Goal: Task Accomplishment & Management: Manage account settings

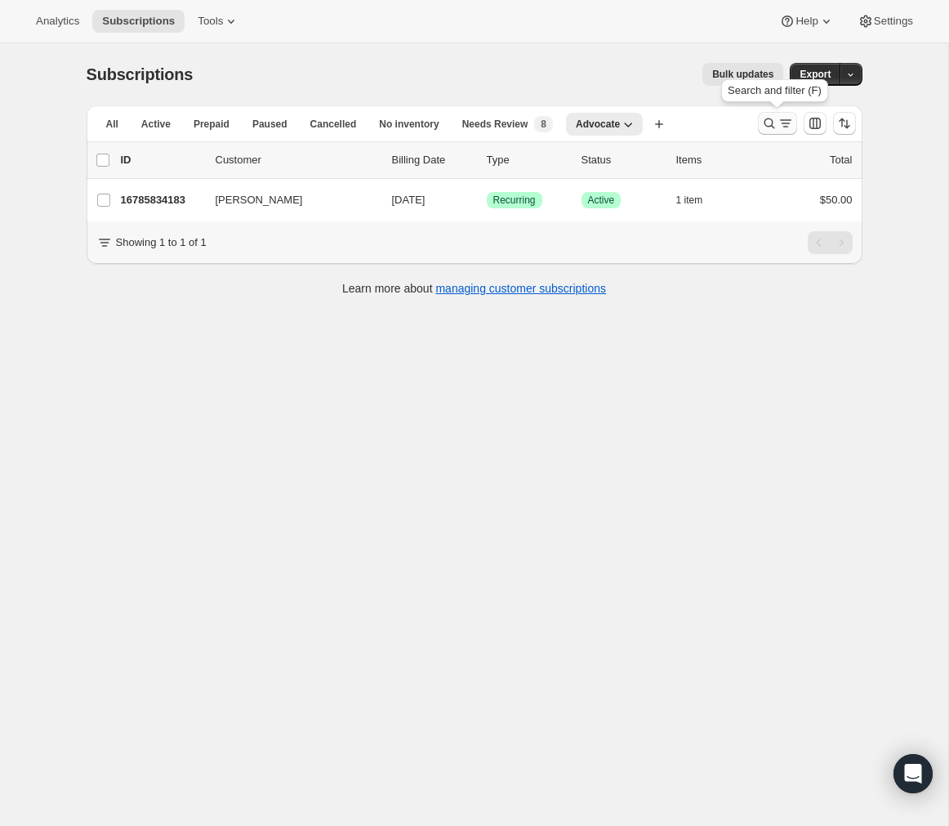
click at [766, 123] on icon "Search and filter results" at bounding box center [769, 123] width 16 height 16
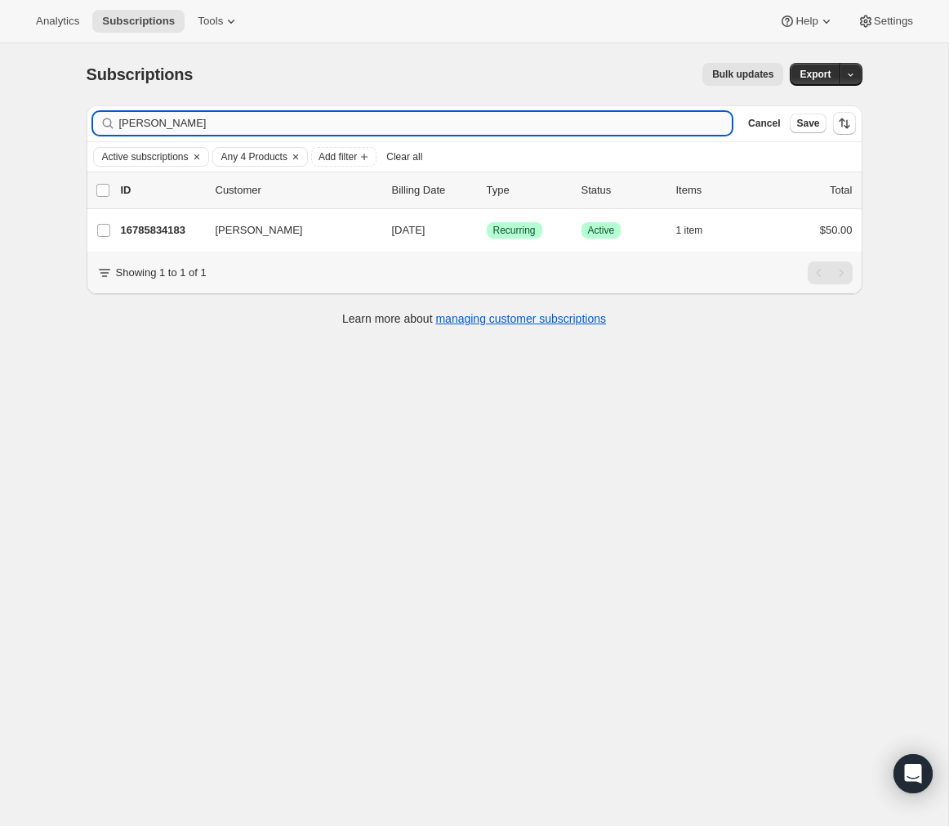
click at [340, 118] on input "Tabitha Kannel" at bounding box center [425, 123] width 613 height 23
click at [485, 130] on input "quandtabbey@gmail.com" at bounding box center [411, 123] width 584 height 23
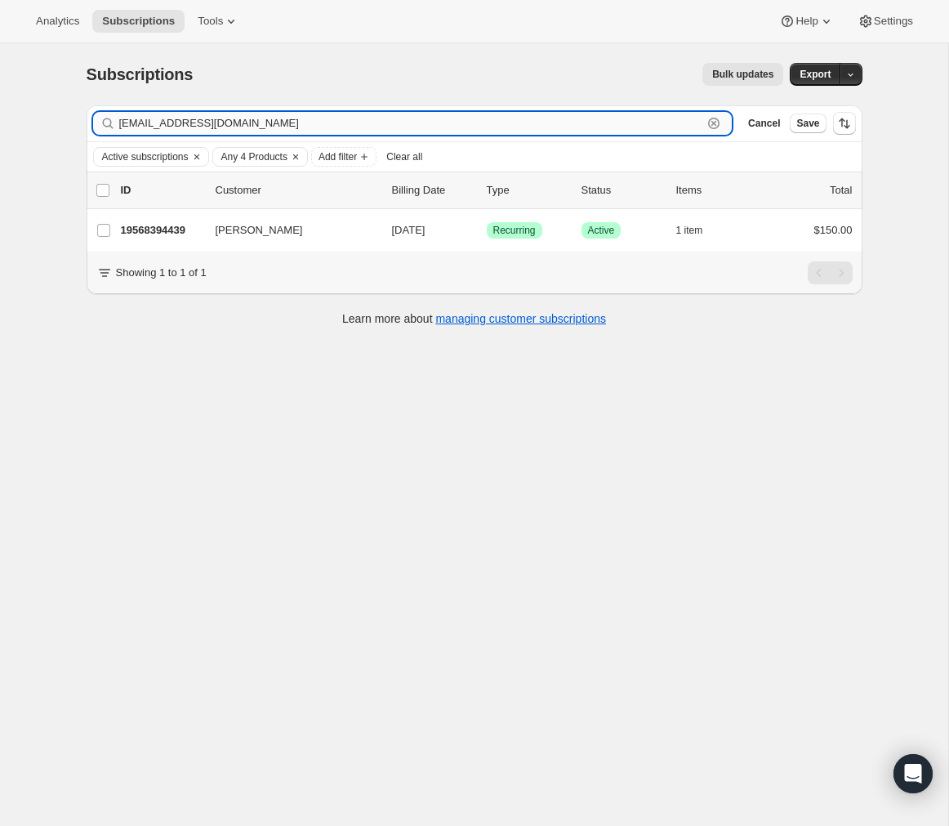
click at [485, 130] on input "quandtabbey@gmail.com" at bounding box center [411, 123] width 584 height 23
paste input "aliciawillis7@yahoo"
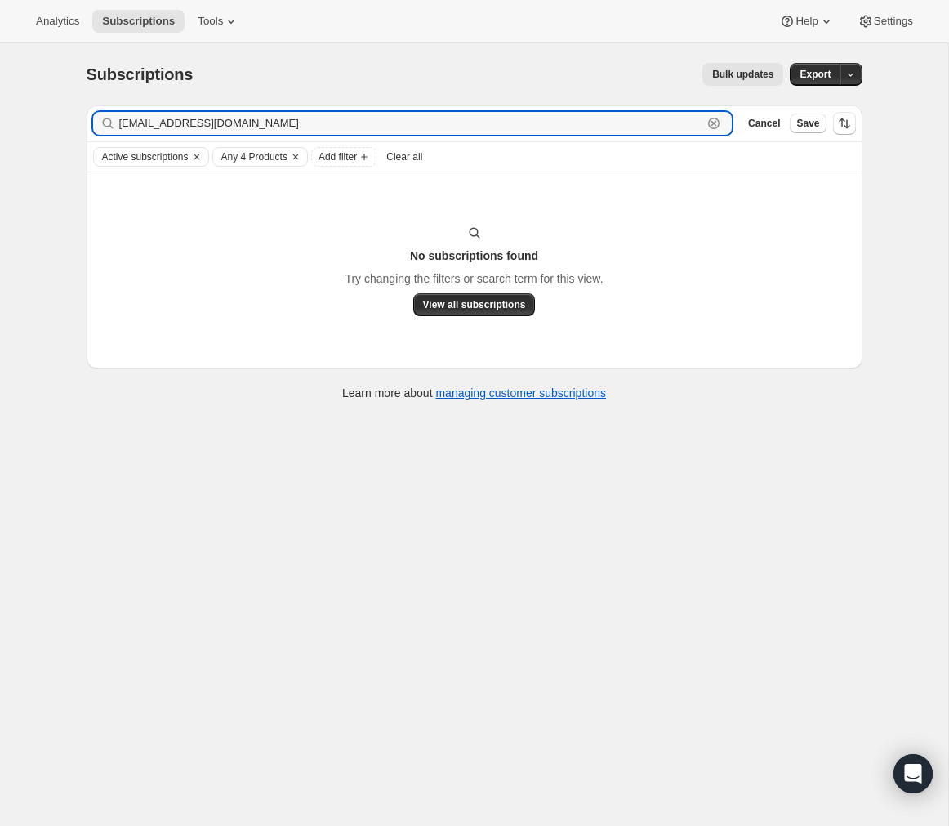
type input "aliciawillis7@yahoo.com"
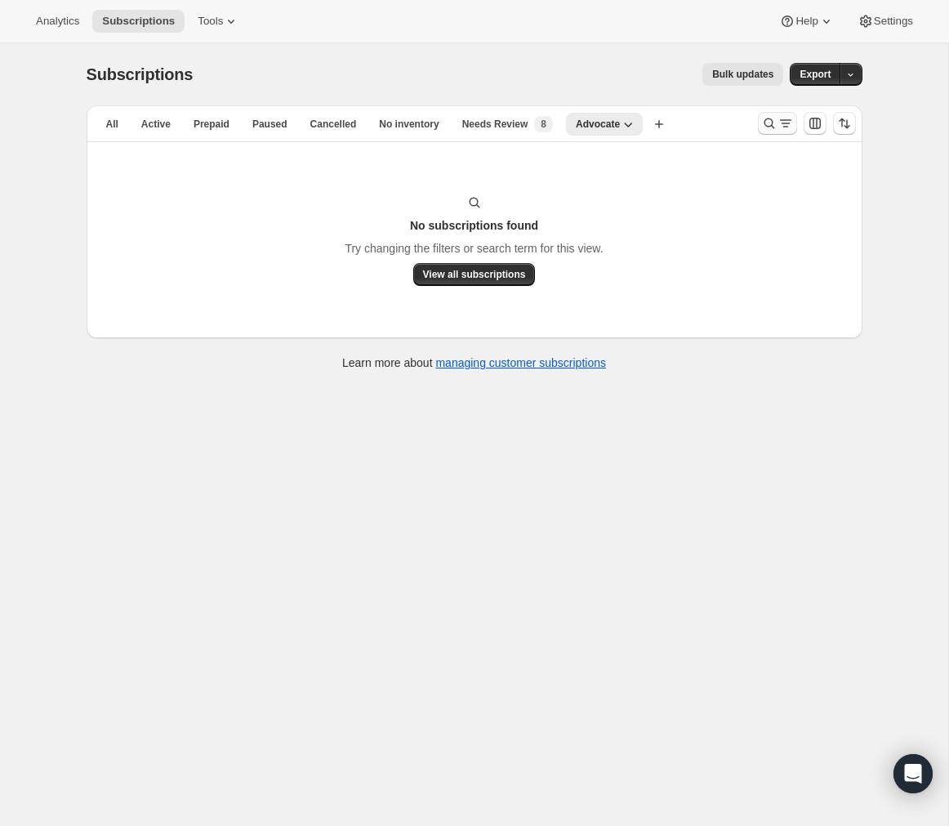
click at [761, 124] on icon "Search and filter results" at bounding box center [769, 123] width 16 height 16
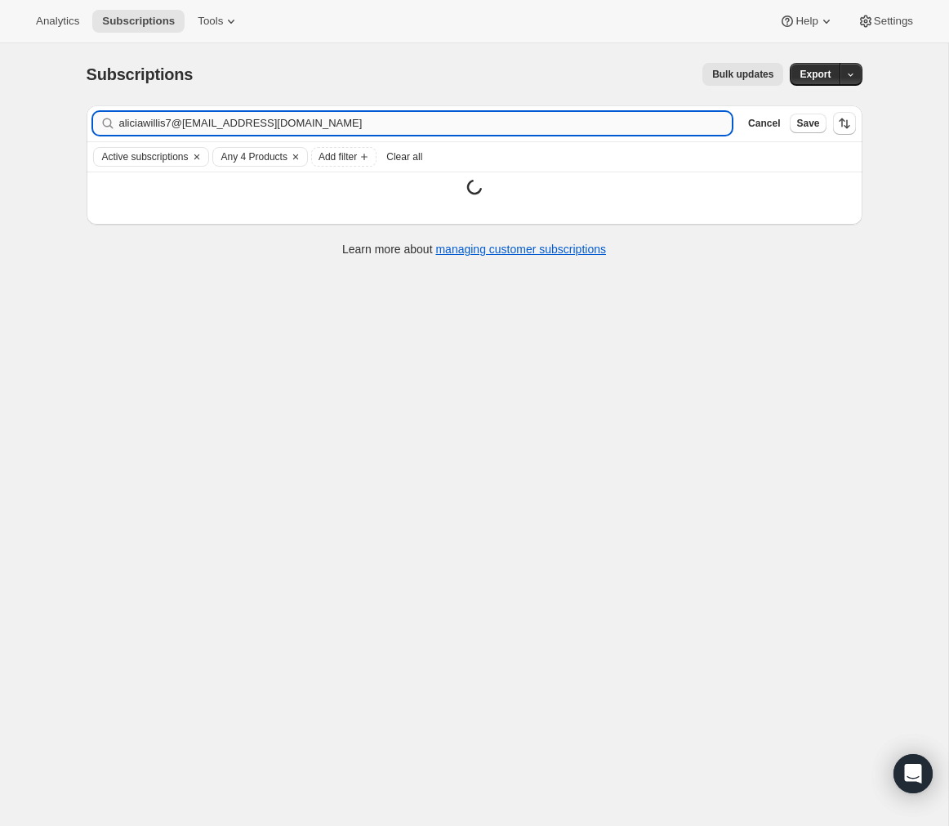
click at [474, 123] on input "aliciawillis7@yahoo.comaretzlaffbeauty@gmail.com" at bounding box center [425, 123] width 613 height 23
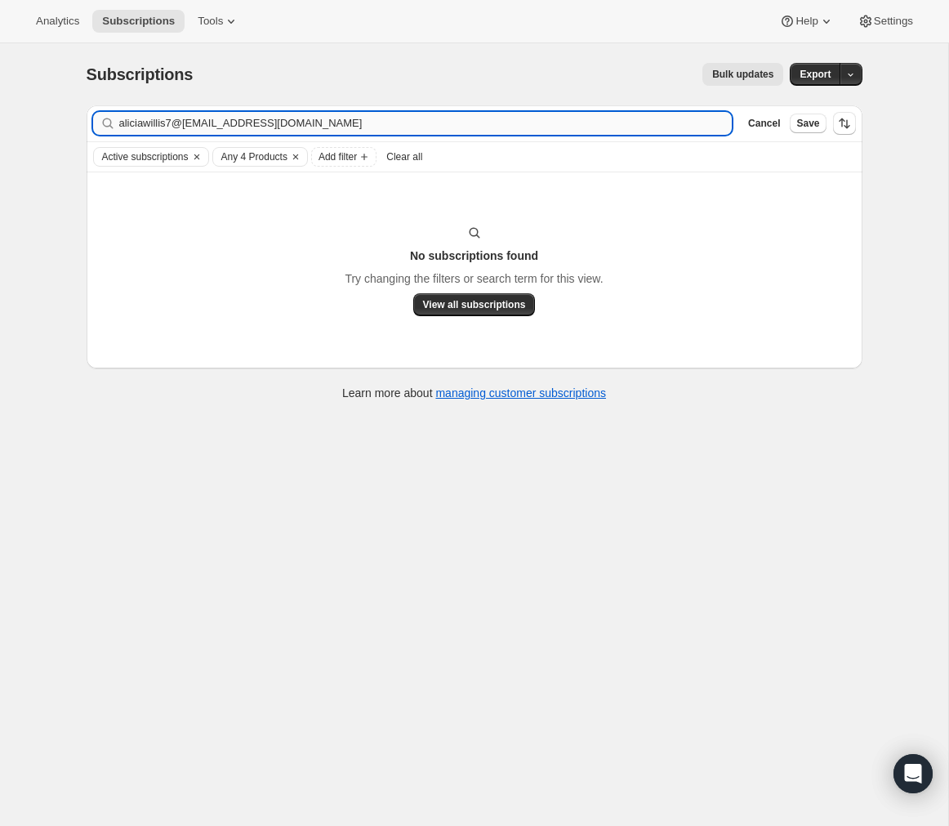
click at [474, 123] on input "aliciawillis7@yahoo.comaretzlaffbeauty@gmail.com" at bounding box center [425, 123] width 613 height 23
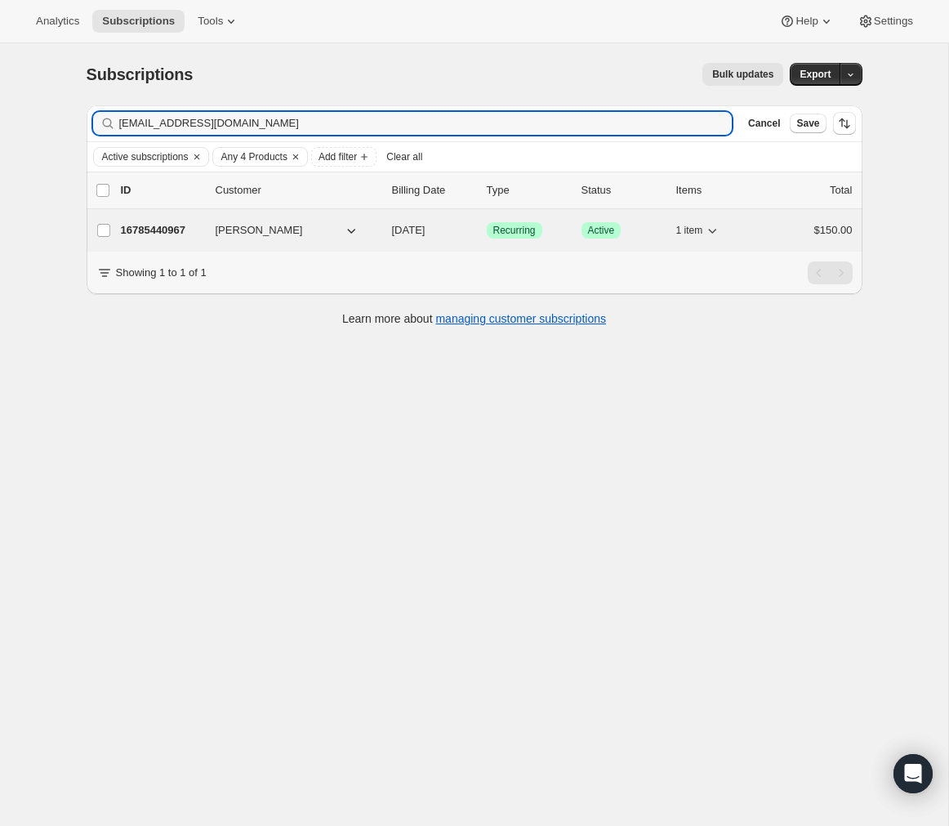
type input "aretzlaffbeauty@gmail.com"
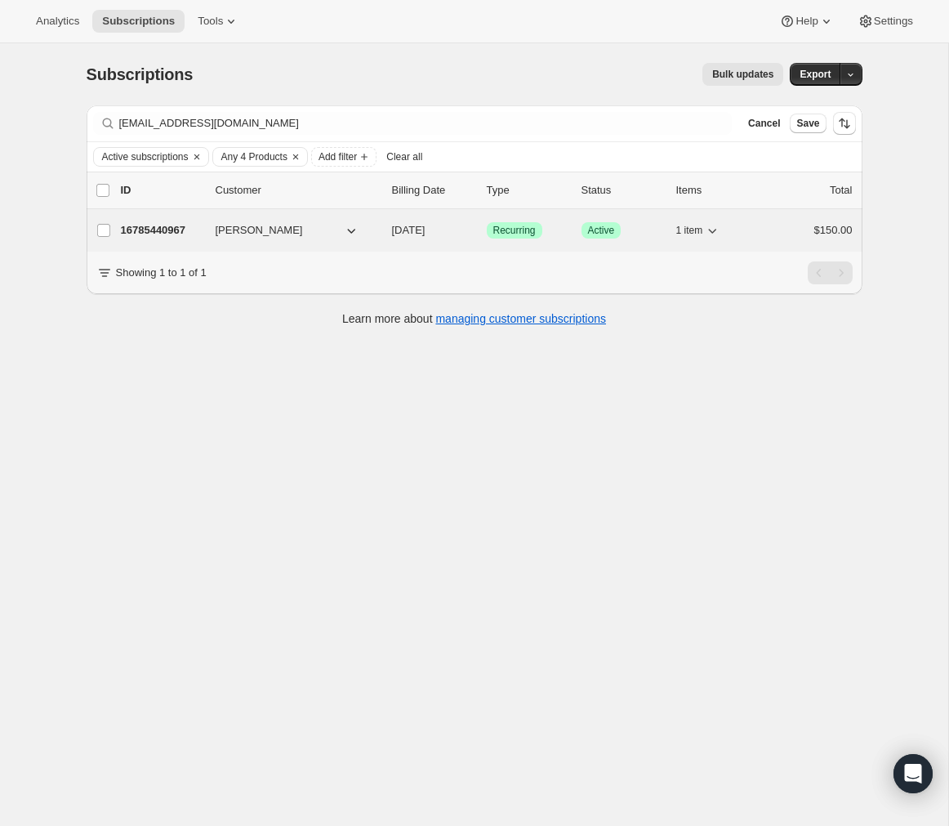
click at [162, 229] on p "16785440967" at bounding box center [162, 230] width 82 height 16
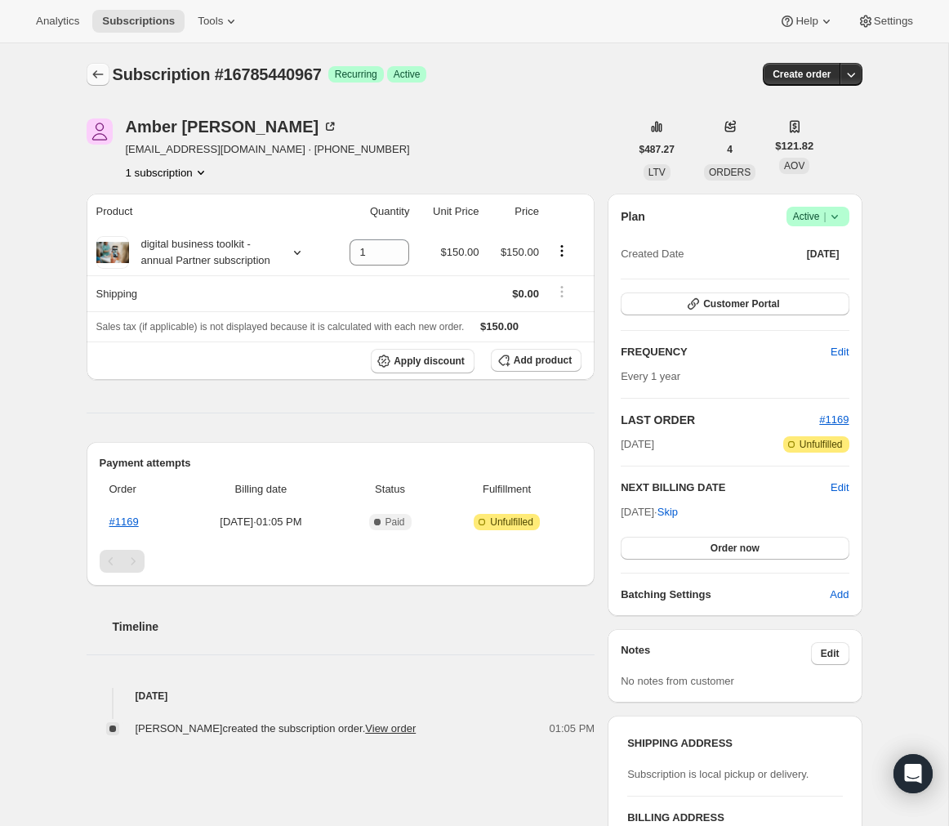
click at [93, 74] on icon "Subscriptions" at bounding box center [97, 74] width 11 height 8
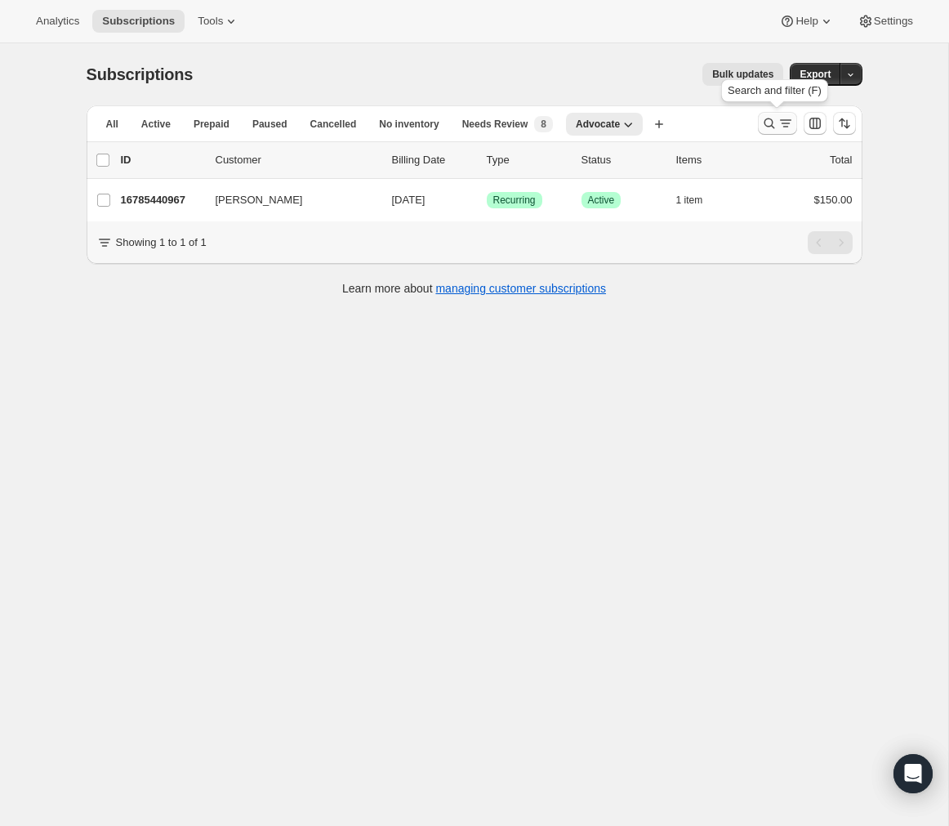
click at [764, 123] on icon "Search and filter results" at bounding box center [769, 123] width 11 height 11
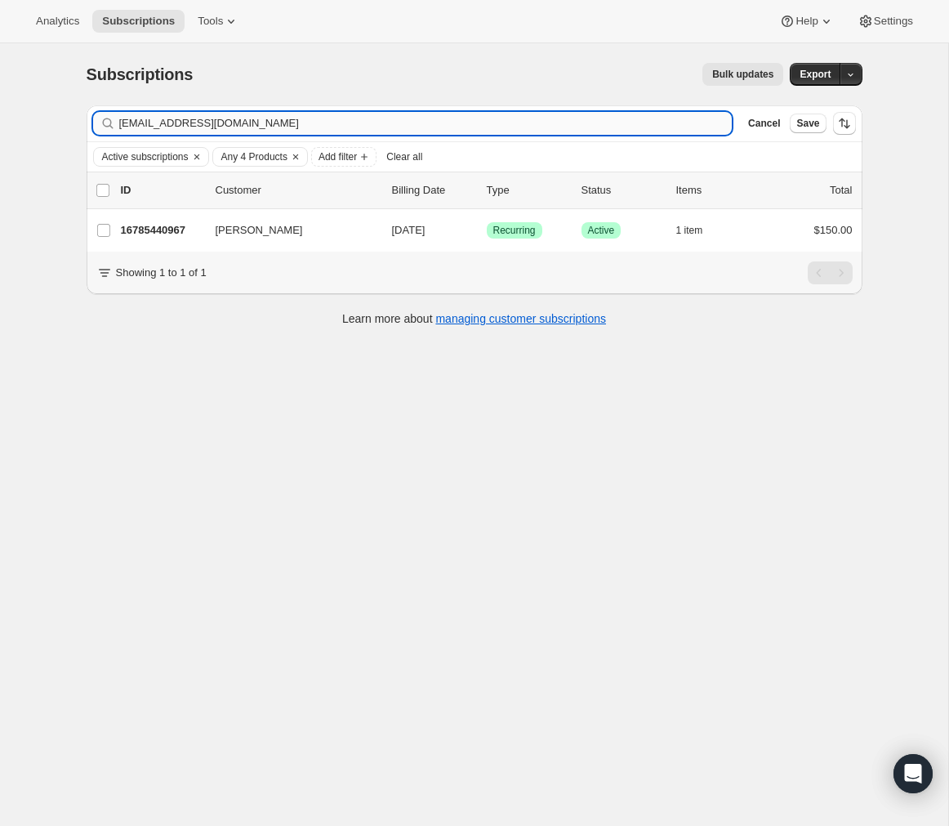
click at [336, 124] on input "aretzlaffbeauty@gmail.com" at bounding box center [425, 123] width 613 height 23
type input "quandtabbey@gmail.com"
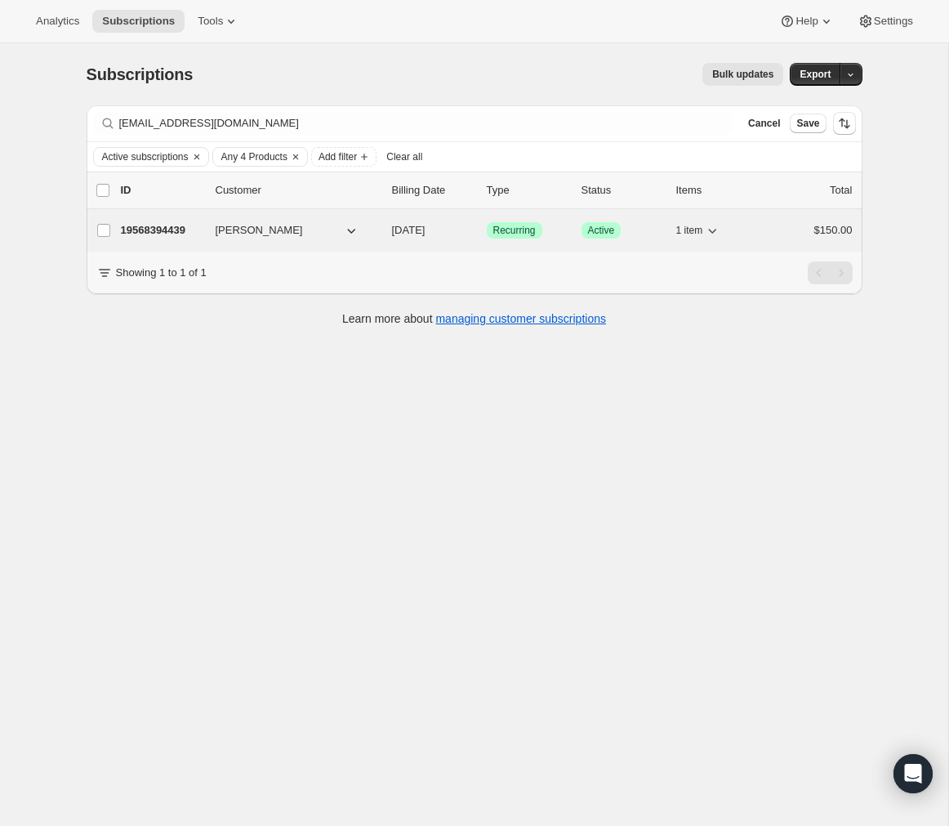
click at [162, 235] on p "19568394439" at bounding box center [162, 230] width 82 height 16
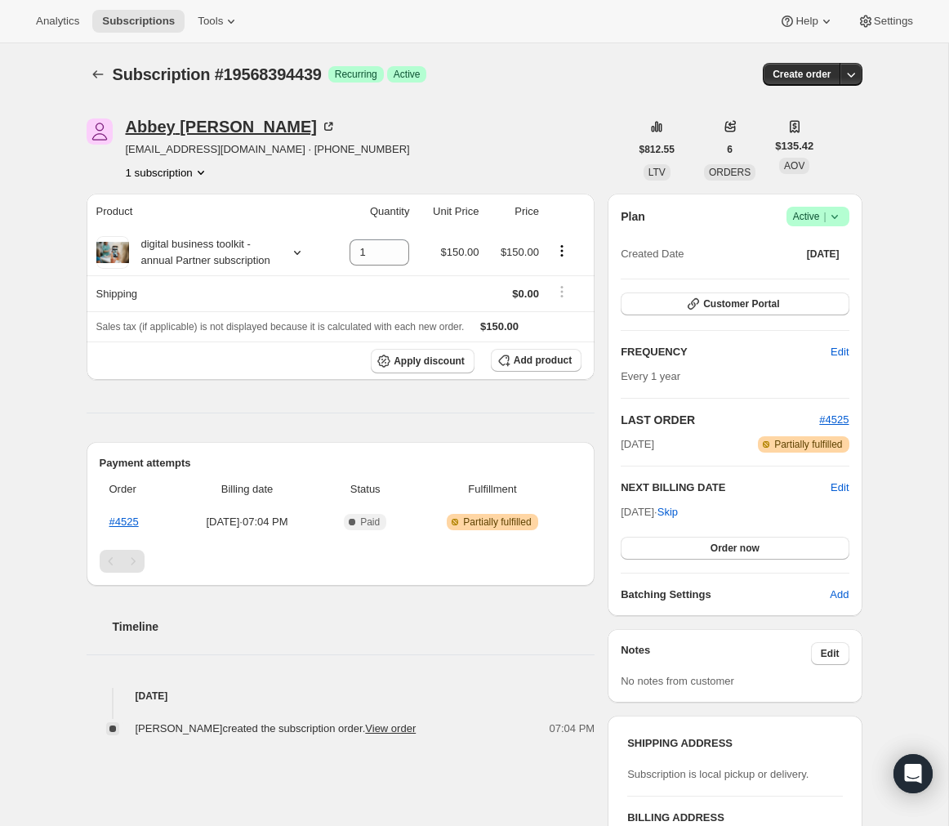
click at [210, 129] on div "Abbey Quandt" at bounding box center [231, 126] width 211 height 16
click at [96, 76] on icon "Subscriptions" at bounding box center [98, 74] width 16 height 16
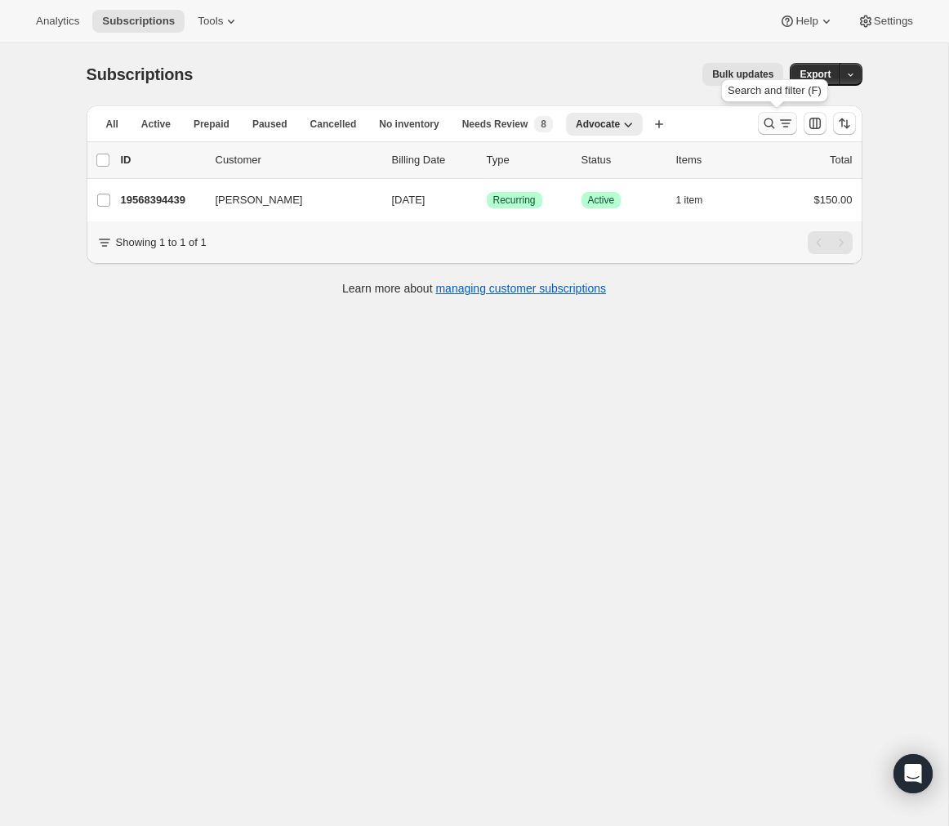
click at [761, 126] on icon "Search and filter results" at bounding box center [769, 123] width 16 height 16
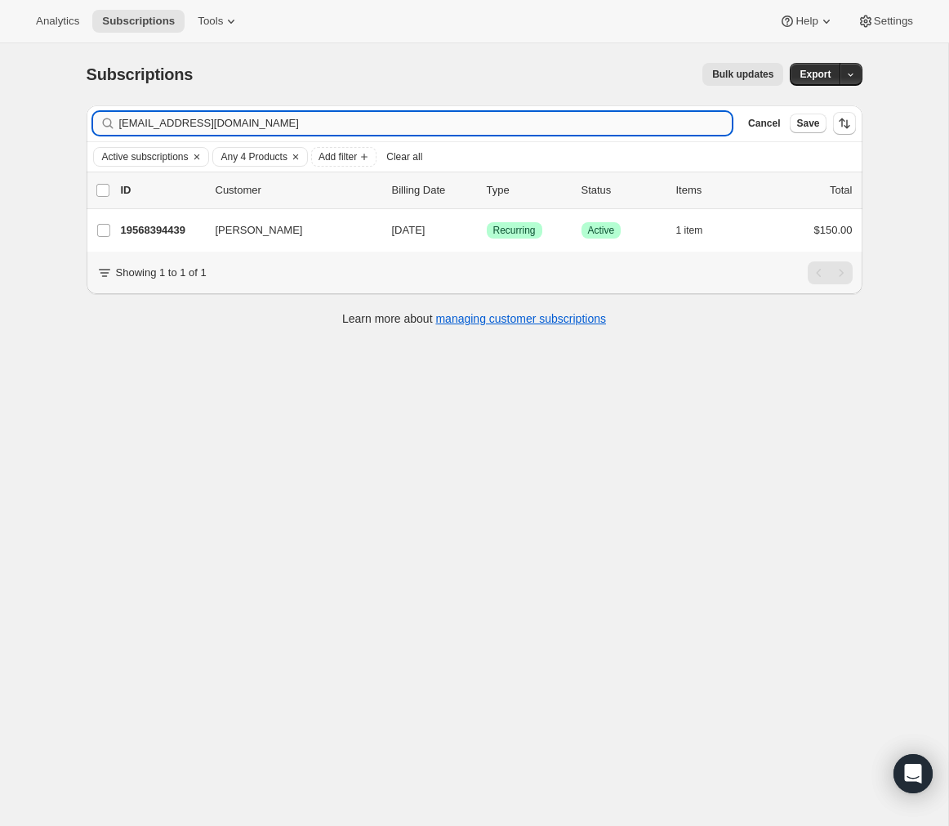
click at [364, 128] on input "quandtabbey@gmail.com" at bounding box center [425, 123] width 613 height 23
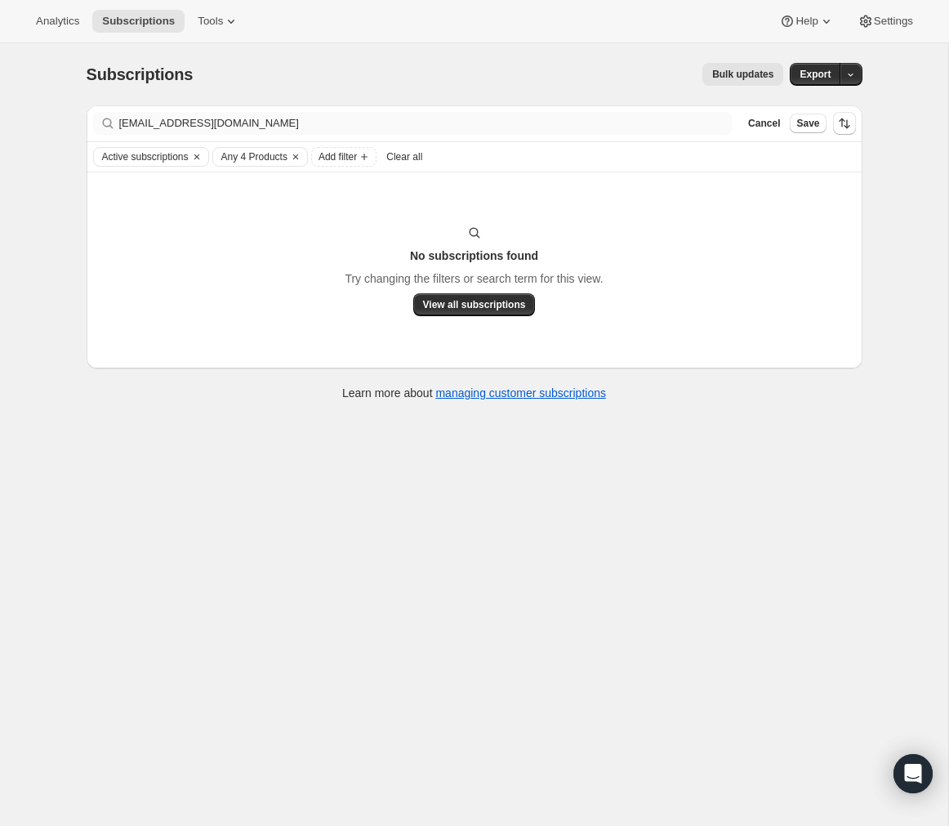
drag, startPoint x: 764, startPoint y: 123, endPoint x: 499, endPoint y: 123, distance: 265.4
click at [499, 123] on div "Filter subscribers aliciawillis7@yahoo.com Clear Cancel Save" at bounding box center [474, 123] width 763 height 23
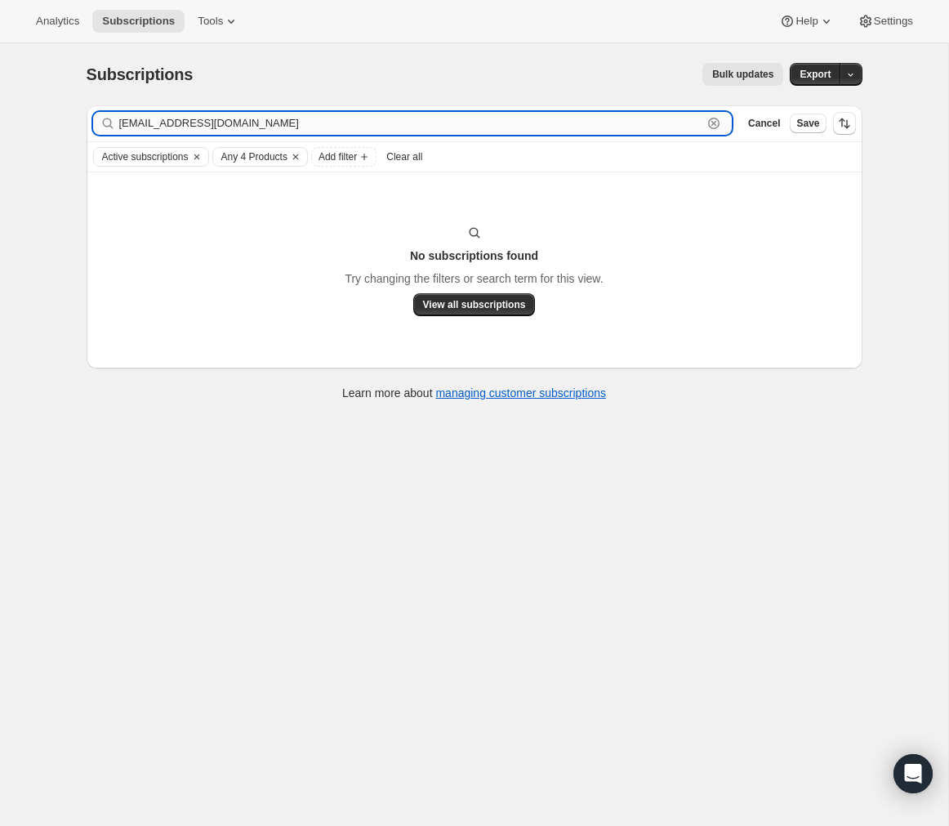
click at [502, 123] on input "aliciawillis7@yahoo.com" at bounding box center [411, 123] width 584 height 23
paste input "creese15@gmail"
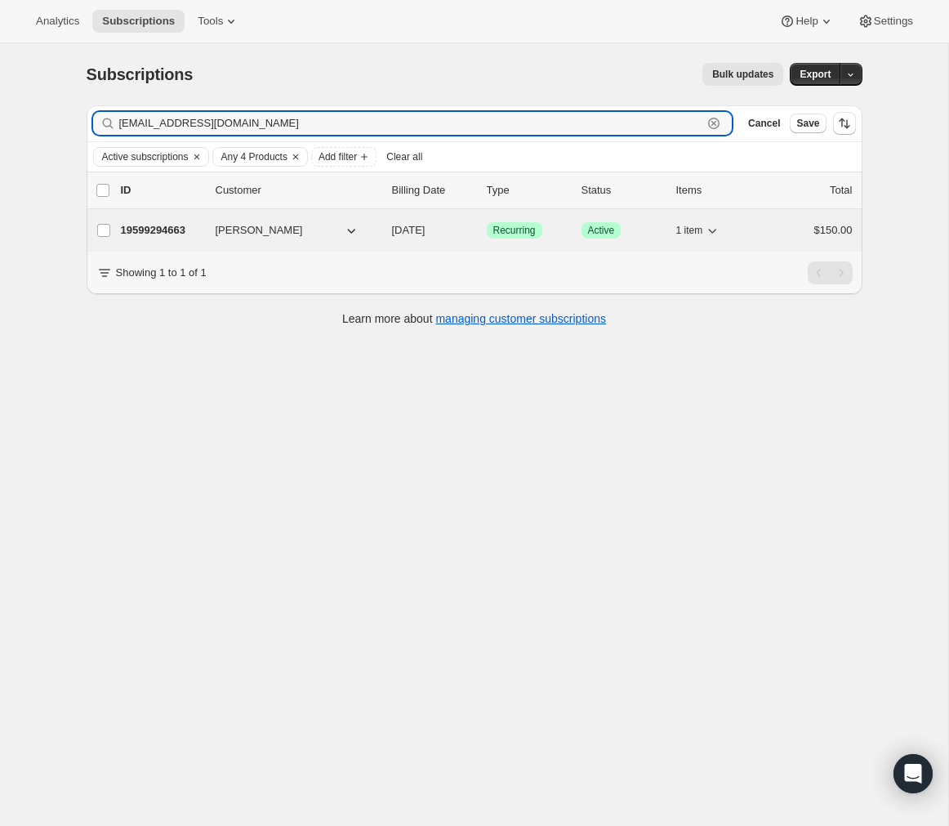
type input "acreese15@gmail.com"
click at [185, 234] on p "19599294663" at bounding box center [162, 230] width 82 height 16
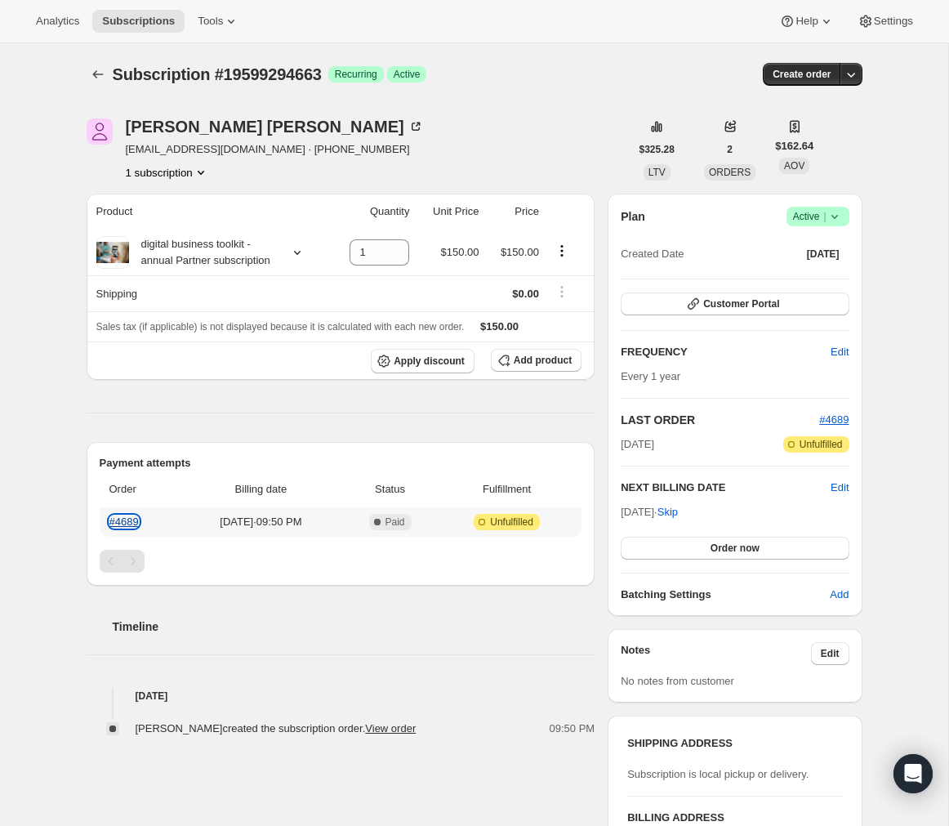
click at [132, 528] on link "#4689" at bounding box center [123, 521] width 29 height 12
click at [87, 72] on button "Subscriptions" at bounding box center [98, 74] width 23 height 23
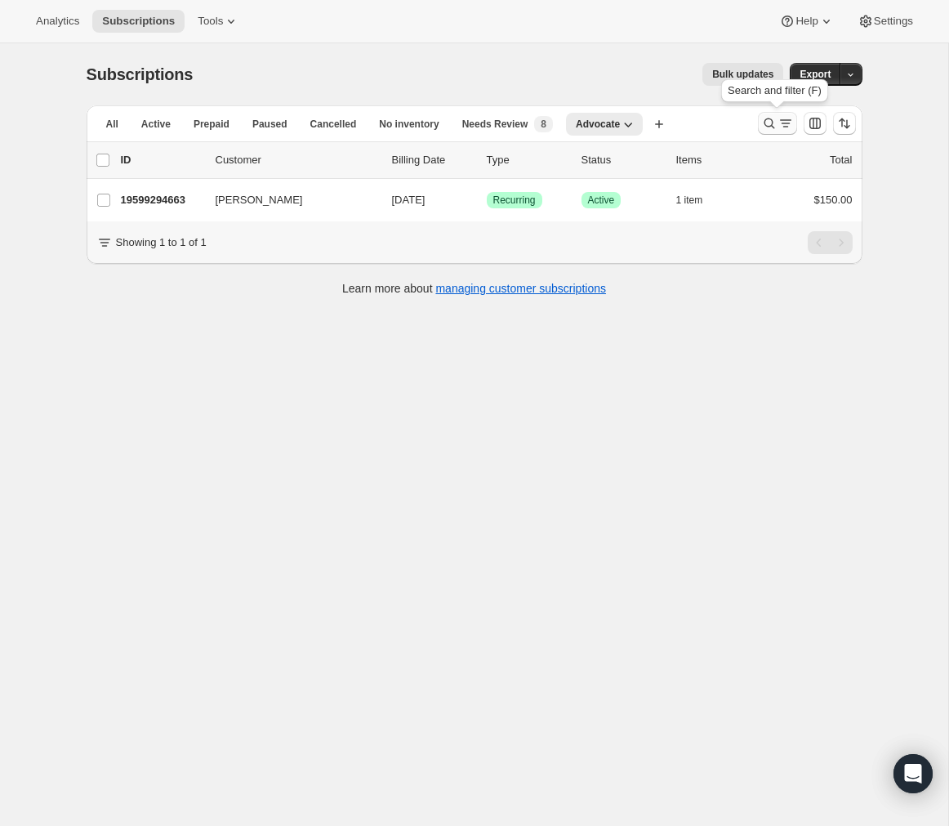
click at [767, 125] on icon "Search and filter results" at bounding box center [769, 123] width 16 height 16
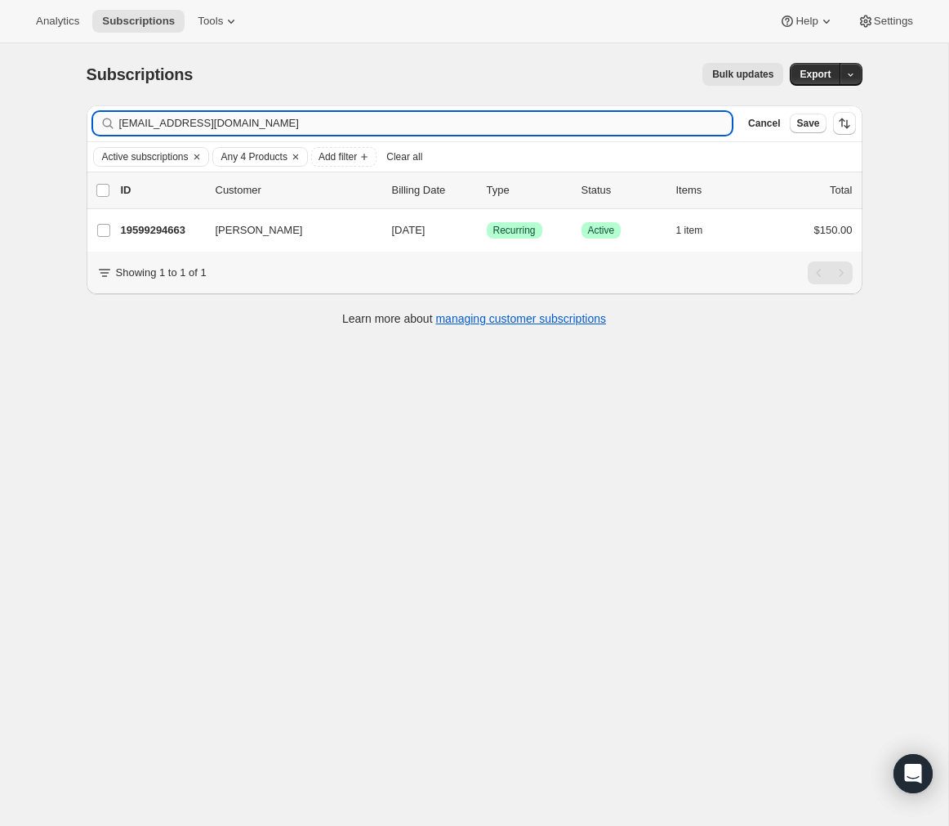
click at [360, 121] on input "acreese15@gmail.com" at bounding box center [425, 123] width 613 height 23
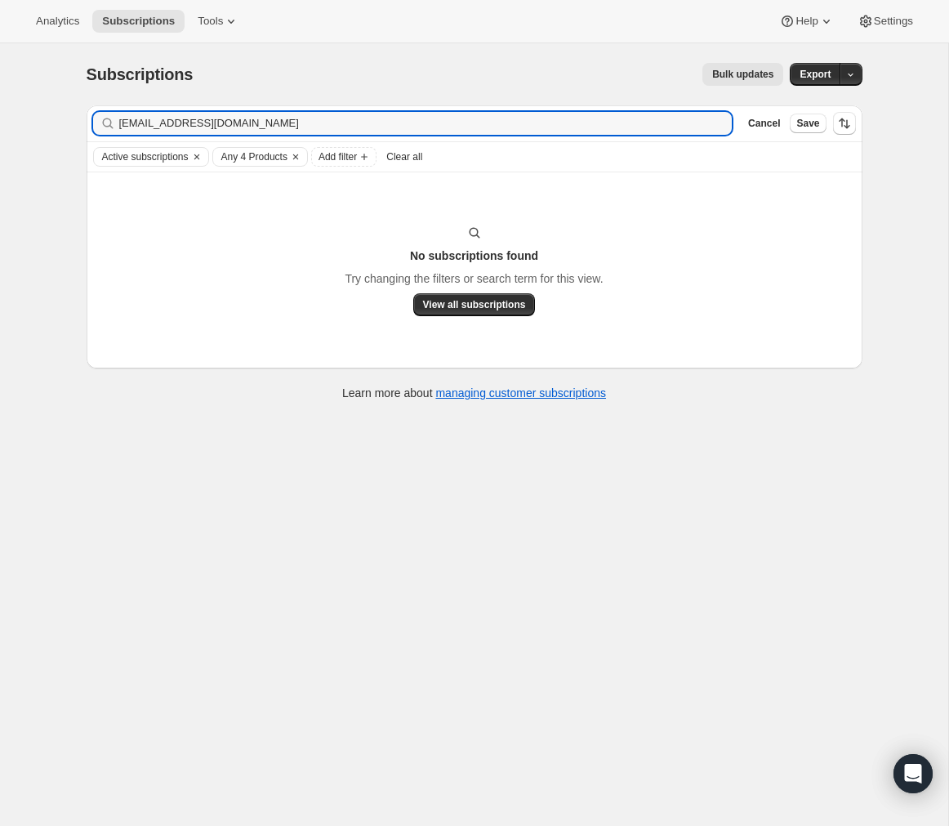
type input "ambermakaylalee@gmail.com"
click at [559, 125] on input "ambermakaylalee@gmail.com" at bounding box center [411, 123] width 584 height 23
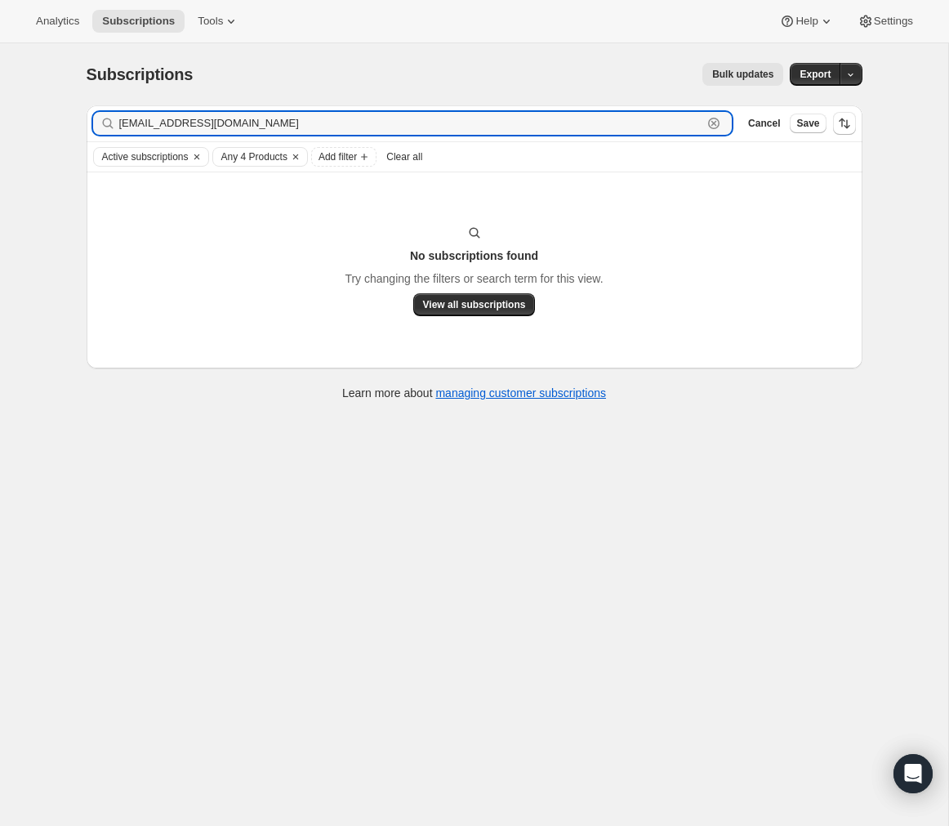
click at [718, 123] on icon "button" at bounding box center [713, 123] width 11 height 11
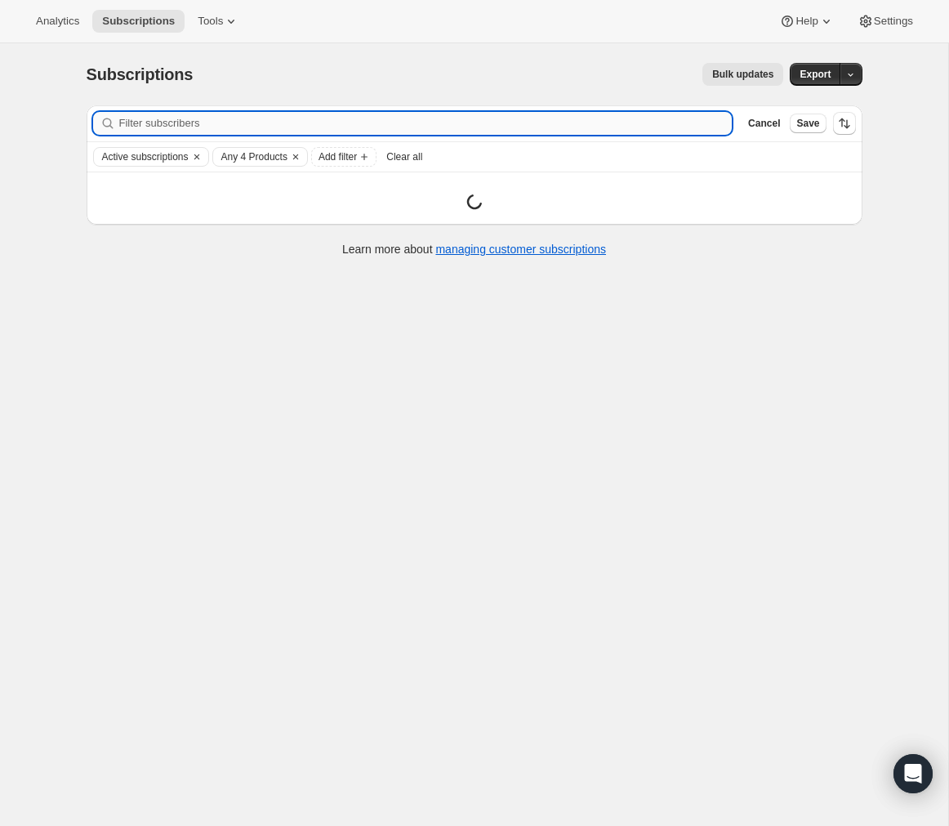
click at [604, 133] on input "Filter subscribers" at bounding box center [425, 123] width 613 height 23
paste input "ambermakaylalee@gmail.com"
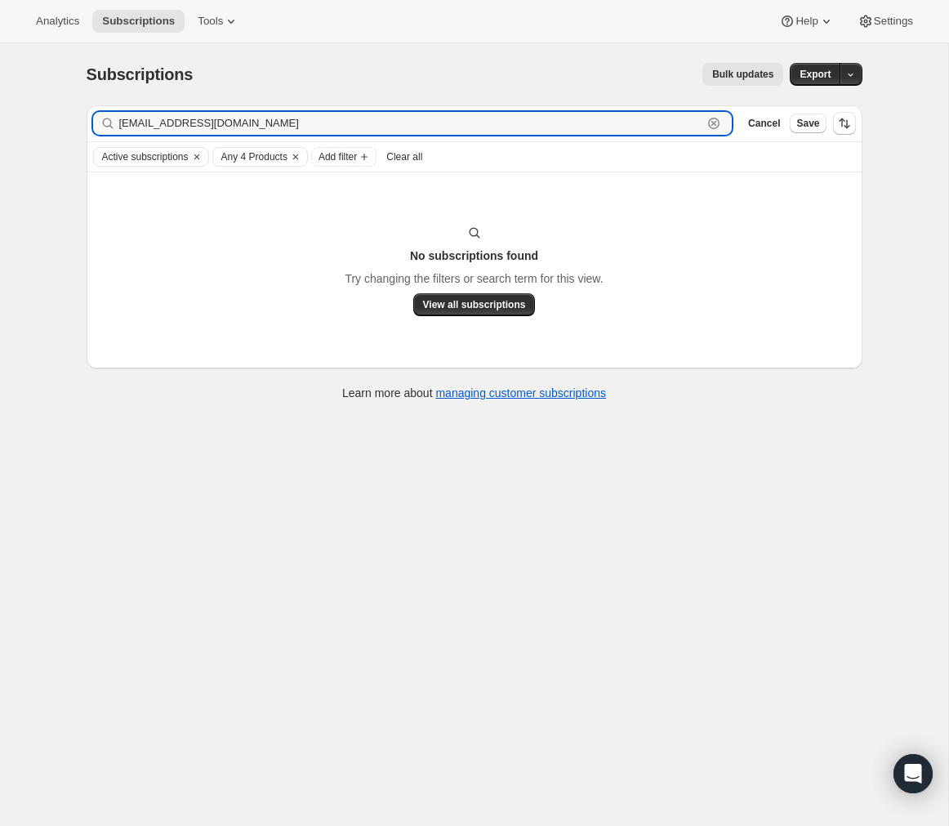
type input "ambermakaylalee@gmail.com"
click at [650, 128] on input "ambermakaylalee@gmail.com" at bounding box center [411, 123] width 584 height 23
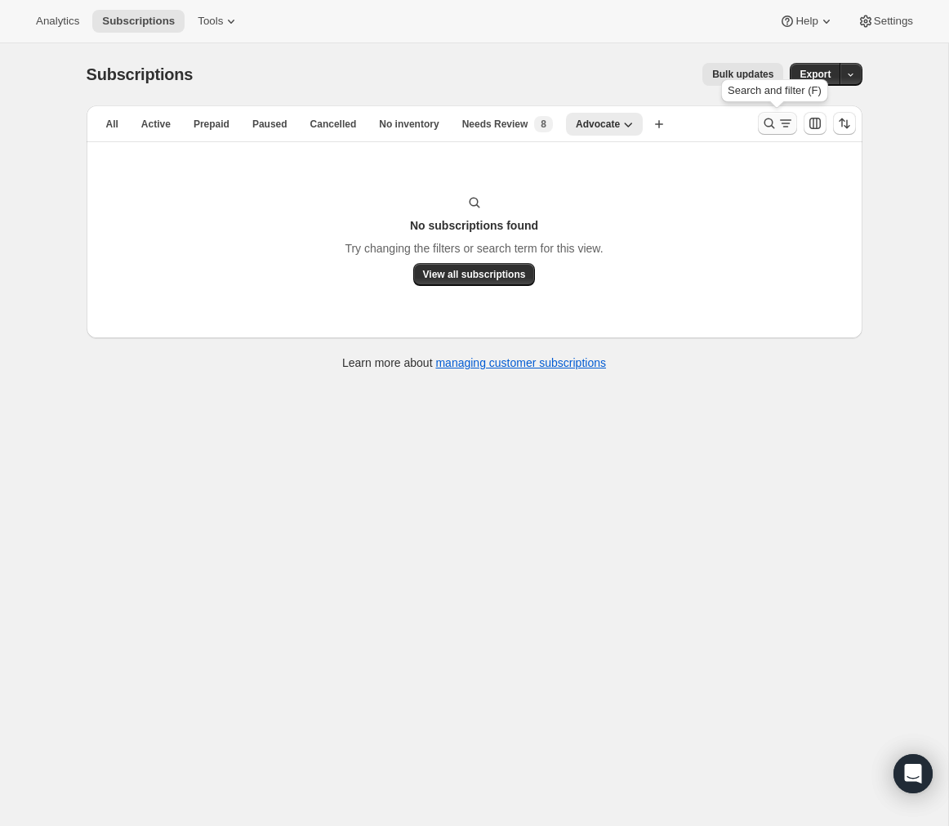
click at [765, 124] on icon "Search and filter results" at bounding box center [769, 123] width 16 height 16
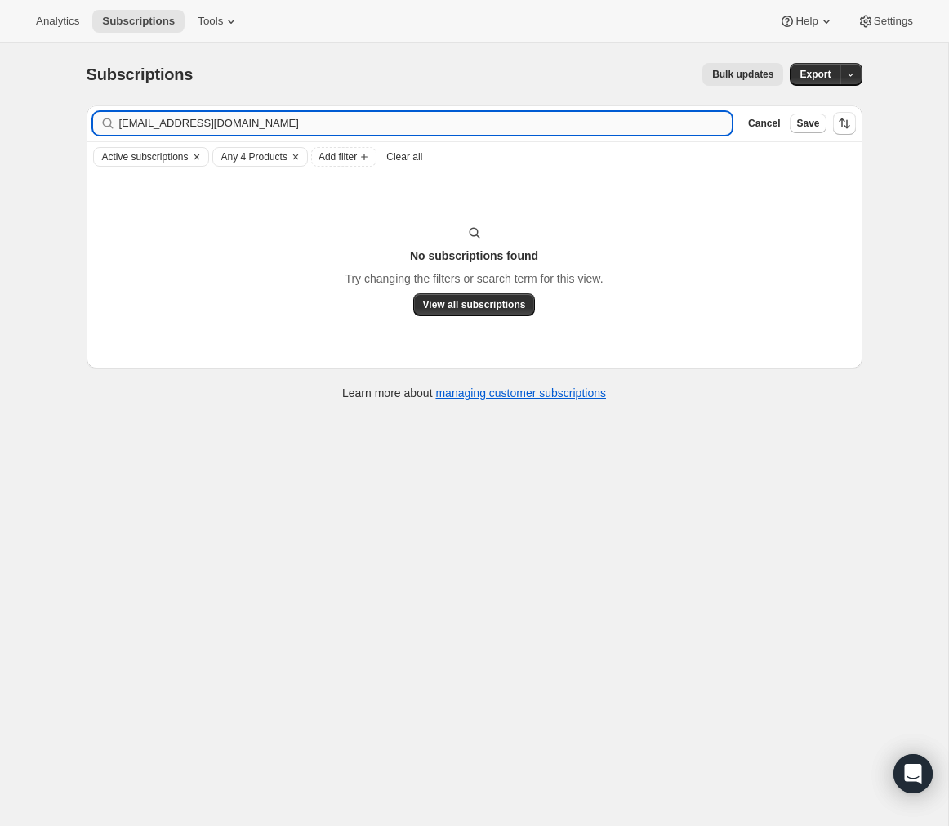
click at [382, 127] on input "ambermakaylalee@gmail.com" at bounding box center [425, 123] width 613 height 23
type input "[EMAIL_ADDRESS][DOMAIN_NAME]"
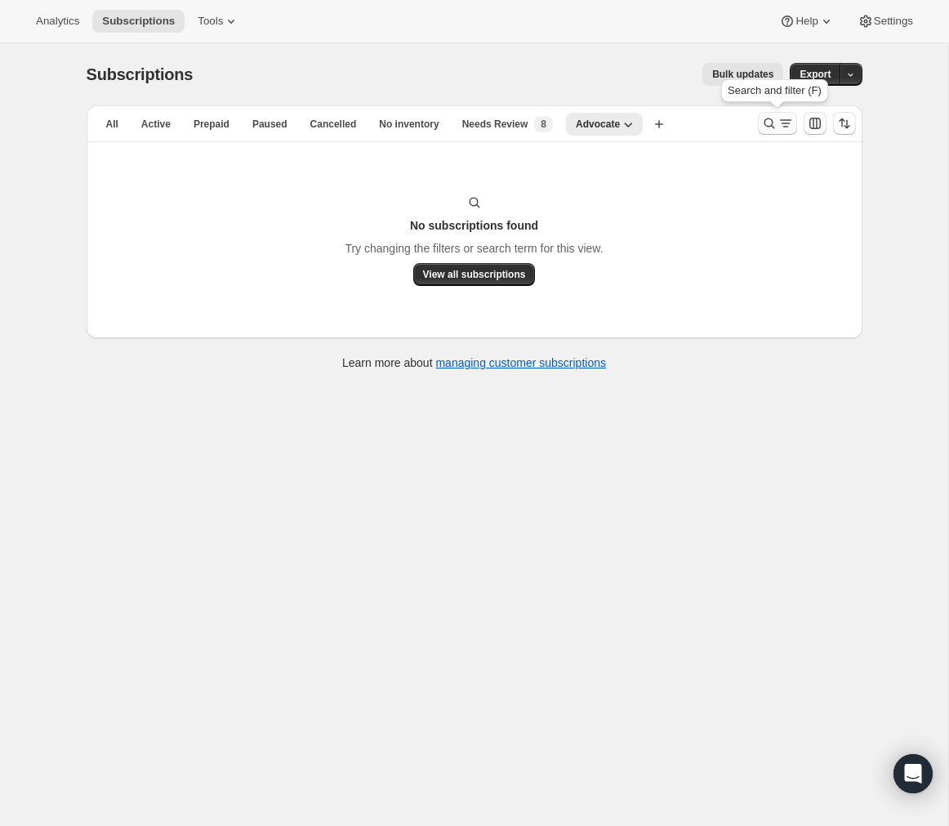
click at [773, 125] on icon "Search and filter results" at bounding box center [769, 123] width 16 height 16
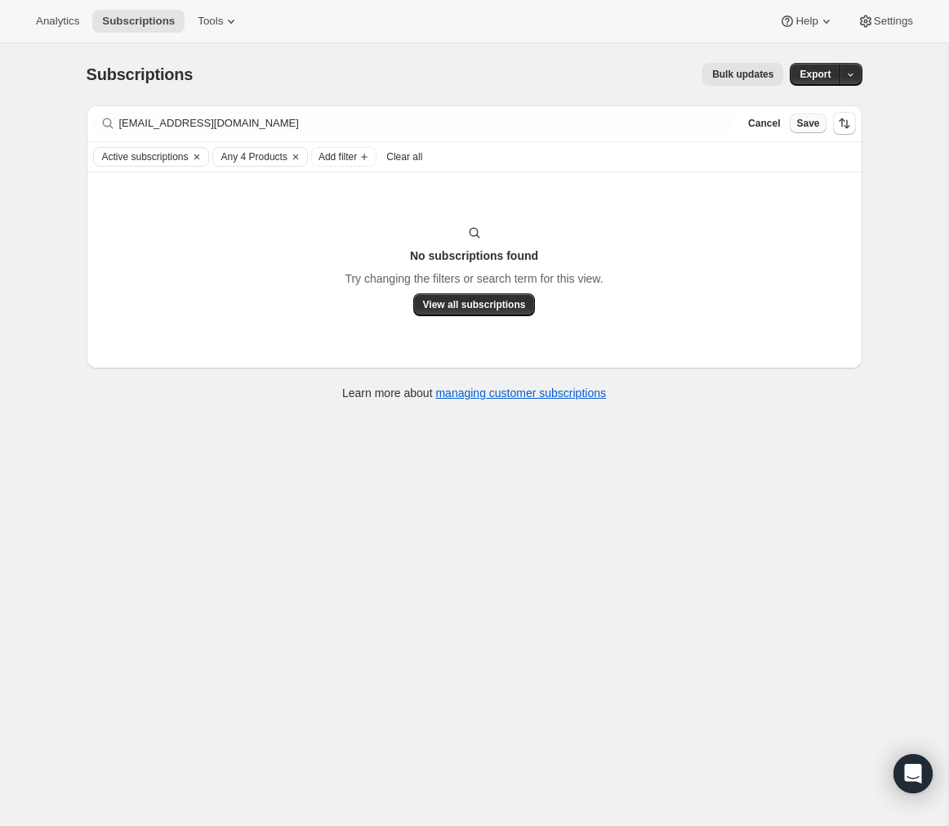
click at [822, 129] on button "Save" at bounding box center [808, 124] width 36 height 20
